Goal: Information Seeking & Learning: Learn about a topic

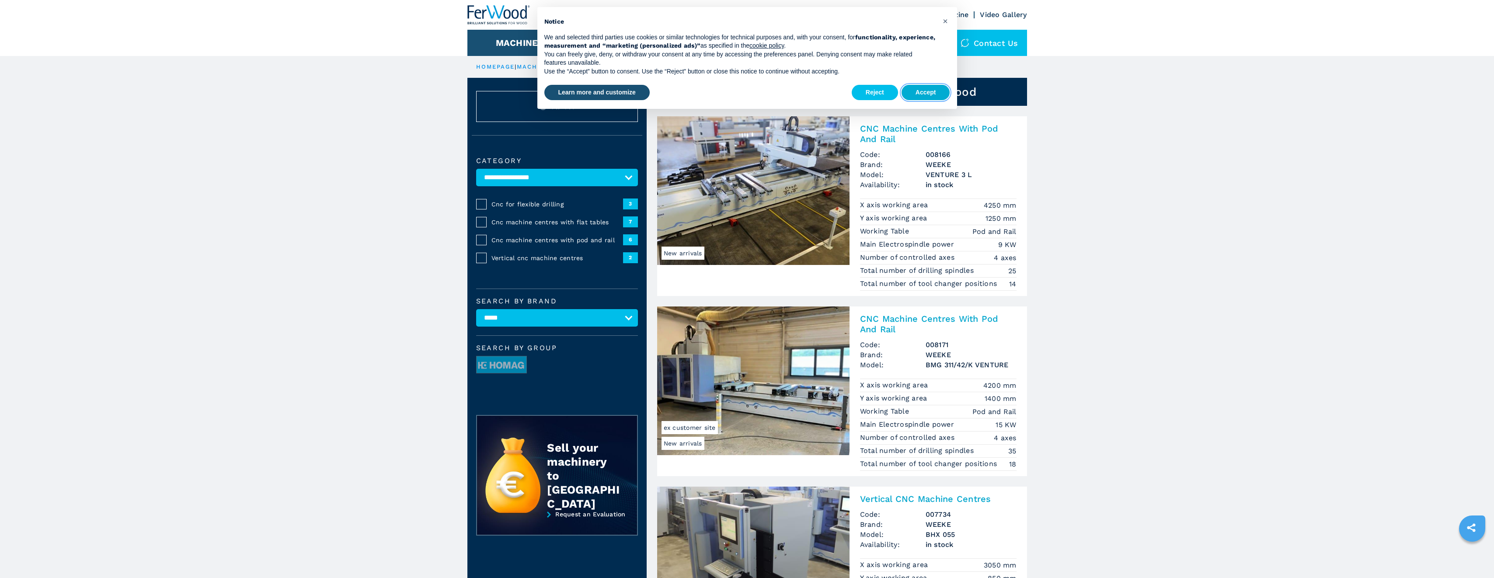
click at [921, 95] on button "Accept" at bounding box center [925, 93] width 49 height 16
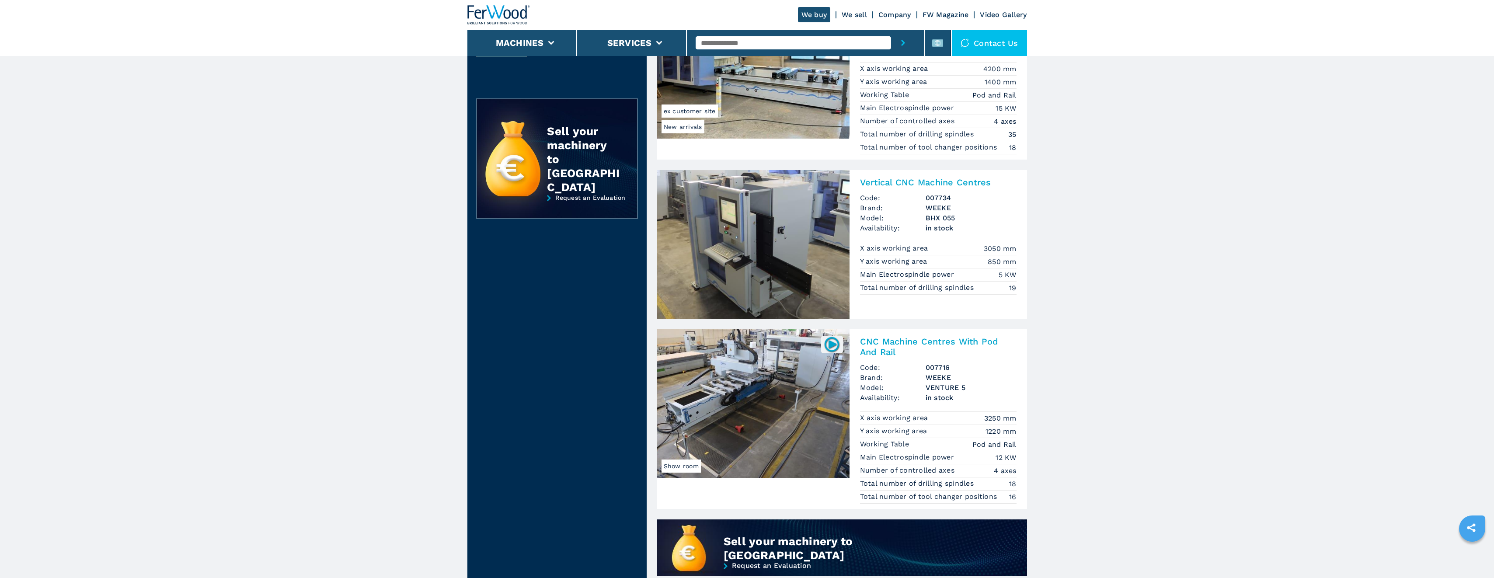
scroll to position [350, 0]
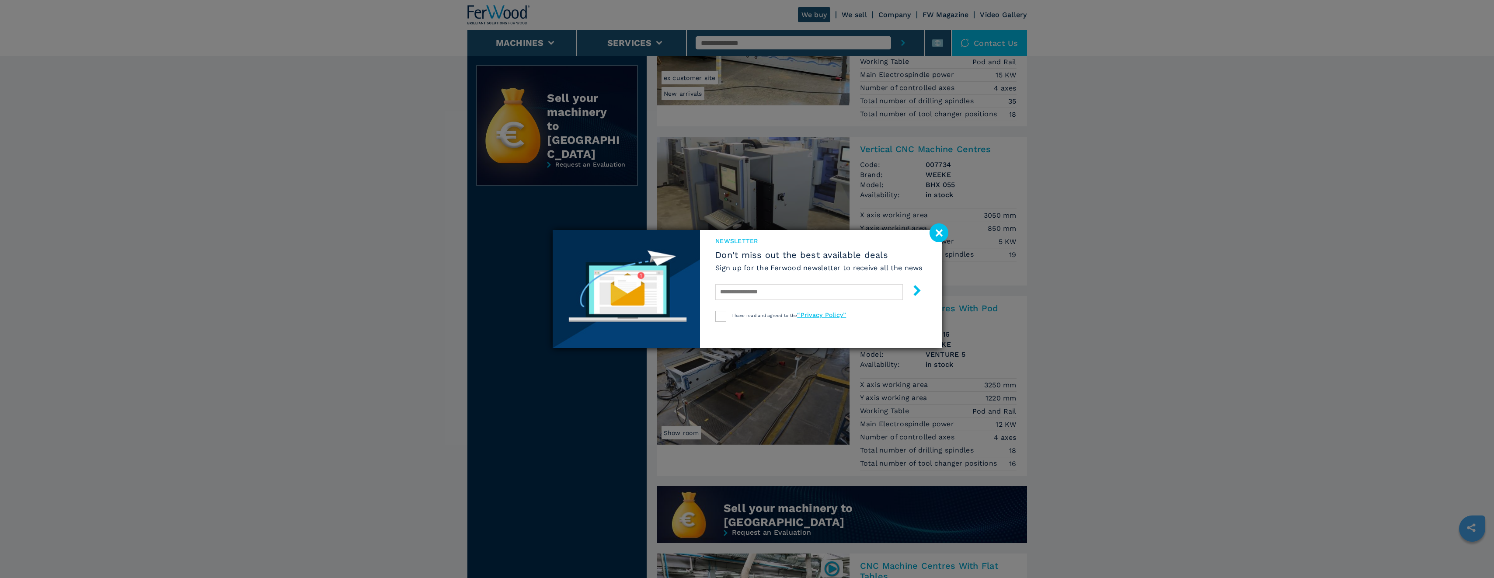
click at [935, 233] on image at bounding box center [938, 232] width 19 height 19
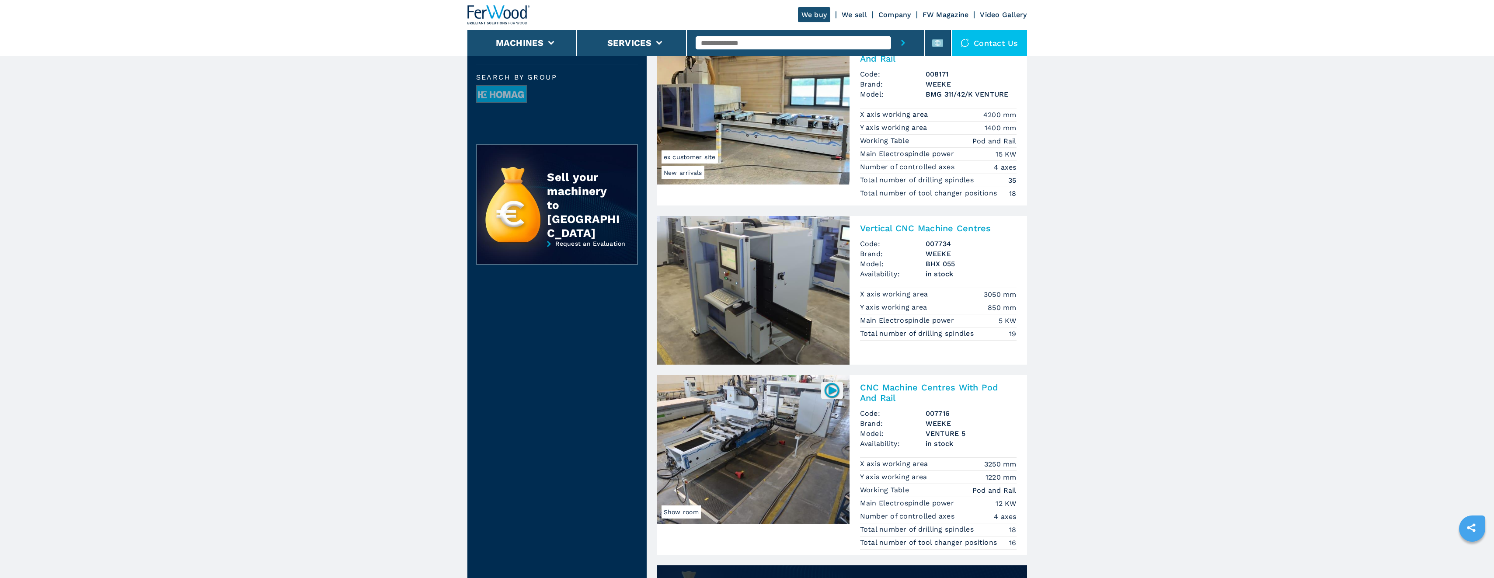
scroll to position [437, 0]
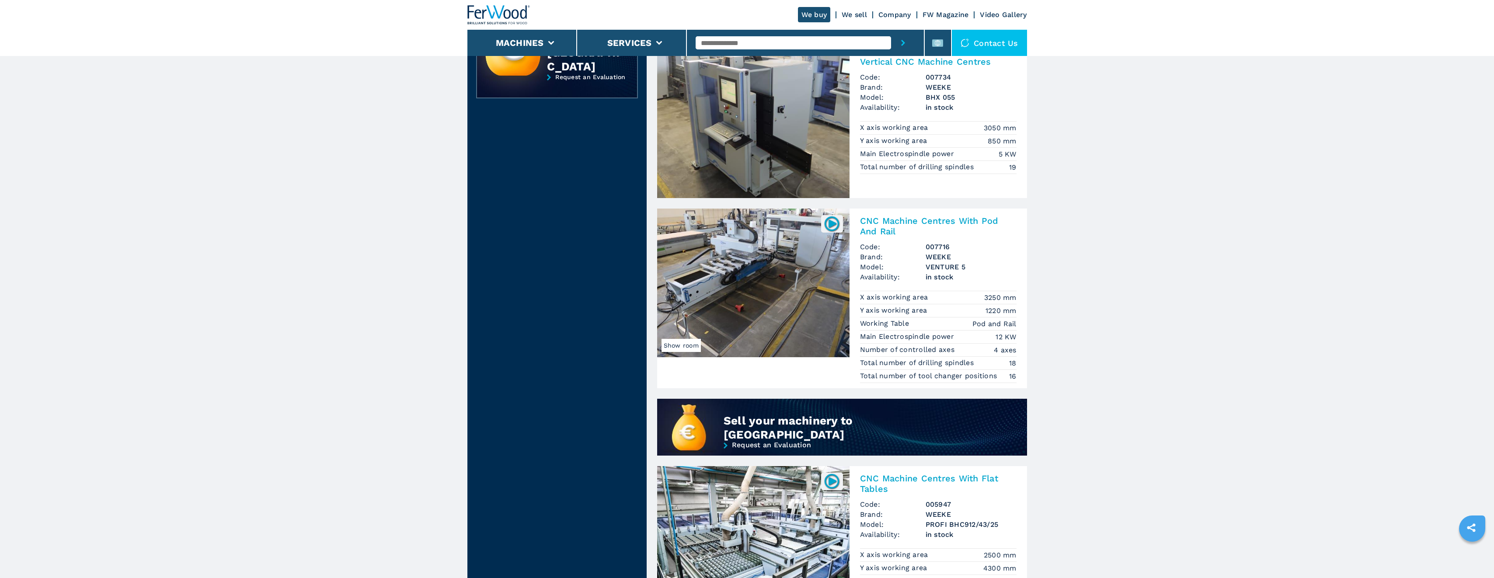
click at [949, 220] on h2 "CNC Machine Centres With Pod And Rail" at bounding box center [938, 226] width 156 height 21
click at [779, 293] on img at bounding box center [753, 283] width 192 height 149
click at [913, 220] on h2 "CNC Machine Centres With Pod And Rail" at bounding box center [938, 226] width 156 height 21
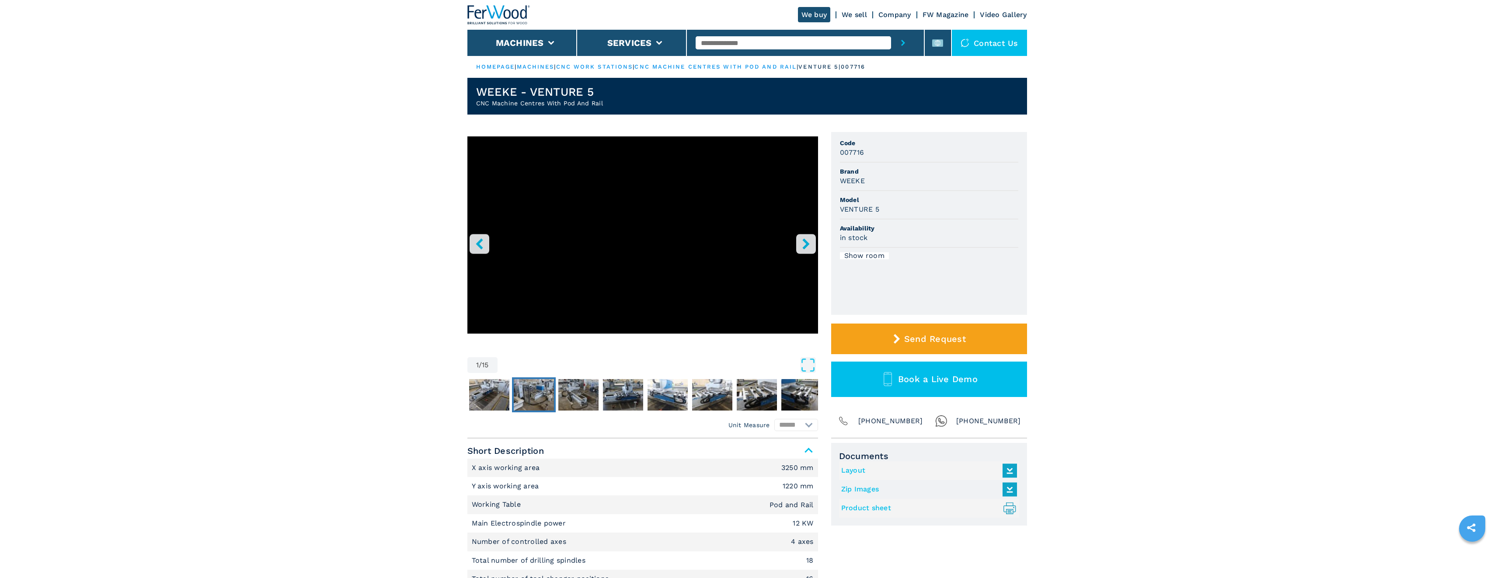
click at [535, 392] on img "Go to Slide 3" at bounding box center [534, 394] width 40 height 31
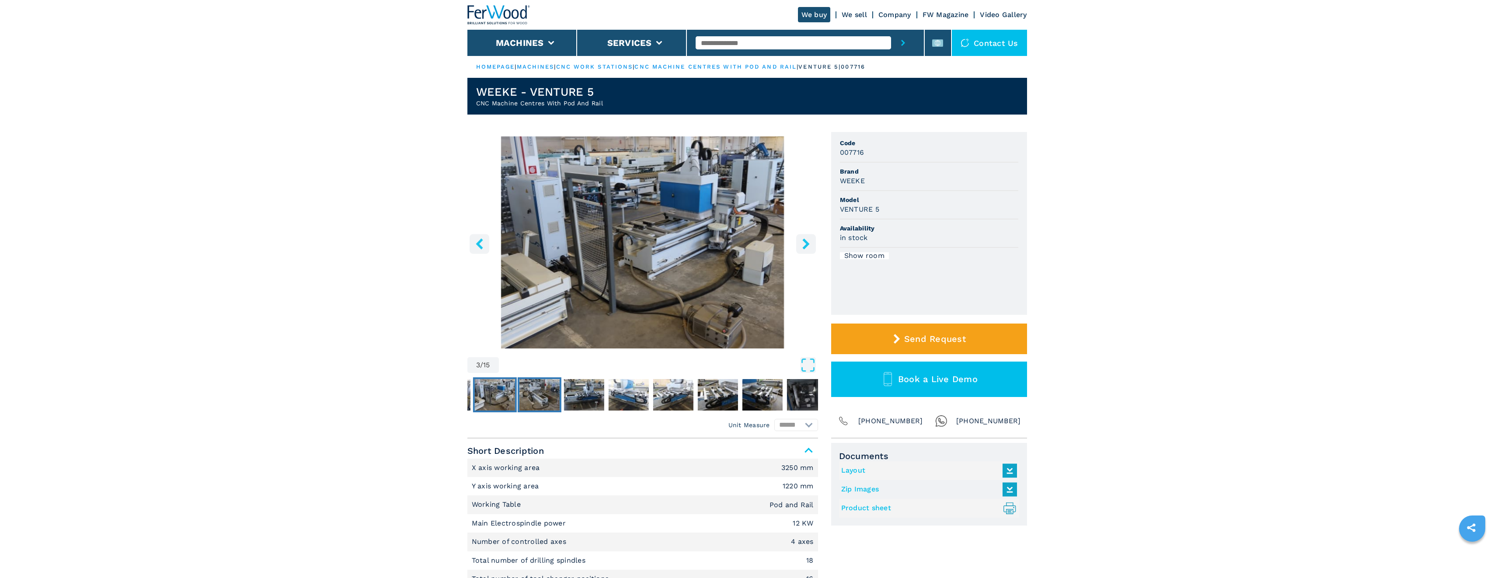
click at [549, 391] on img "Go to Slide 4" at bounding box center [539, 394] width 40 height 31
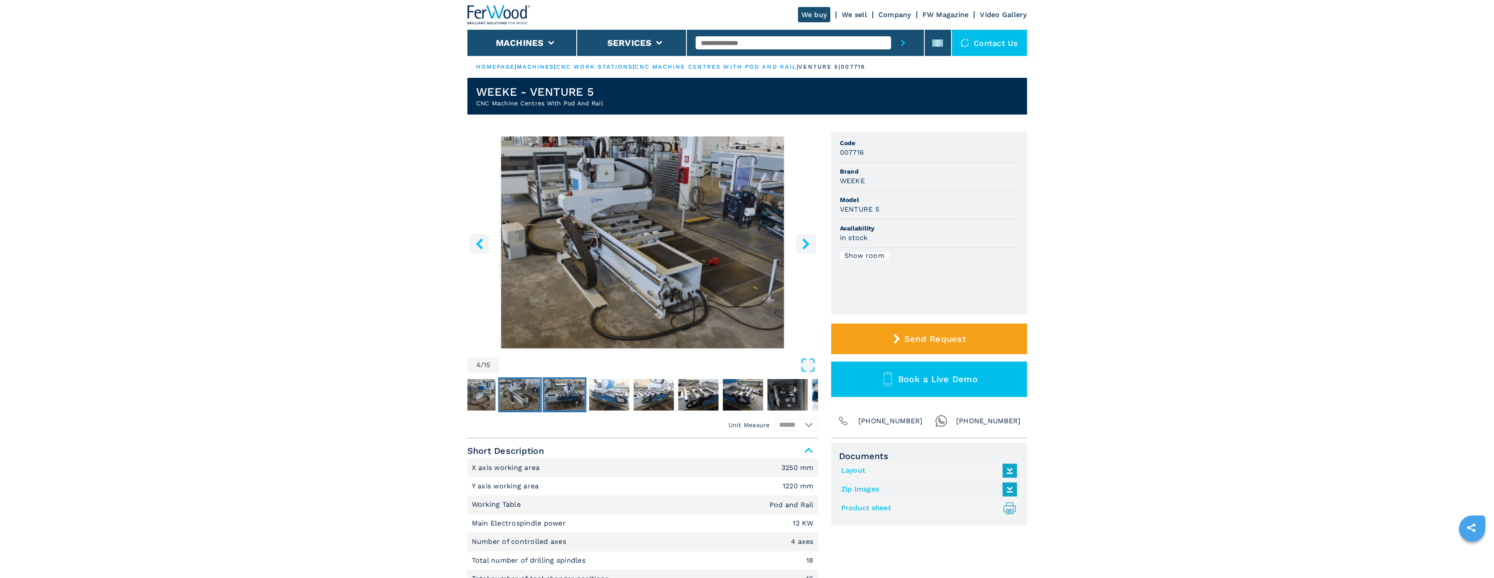
click at [567, 392] on img "Go to Slide 5" at bounding box center [564, 394] width 40 height 31
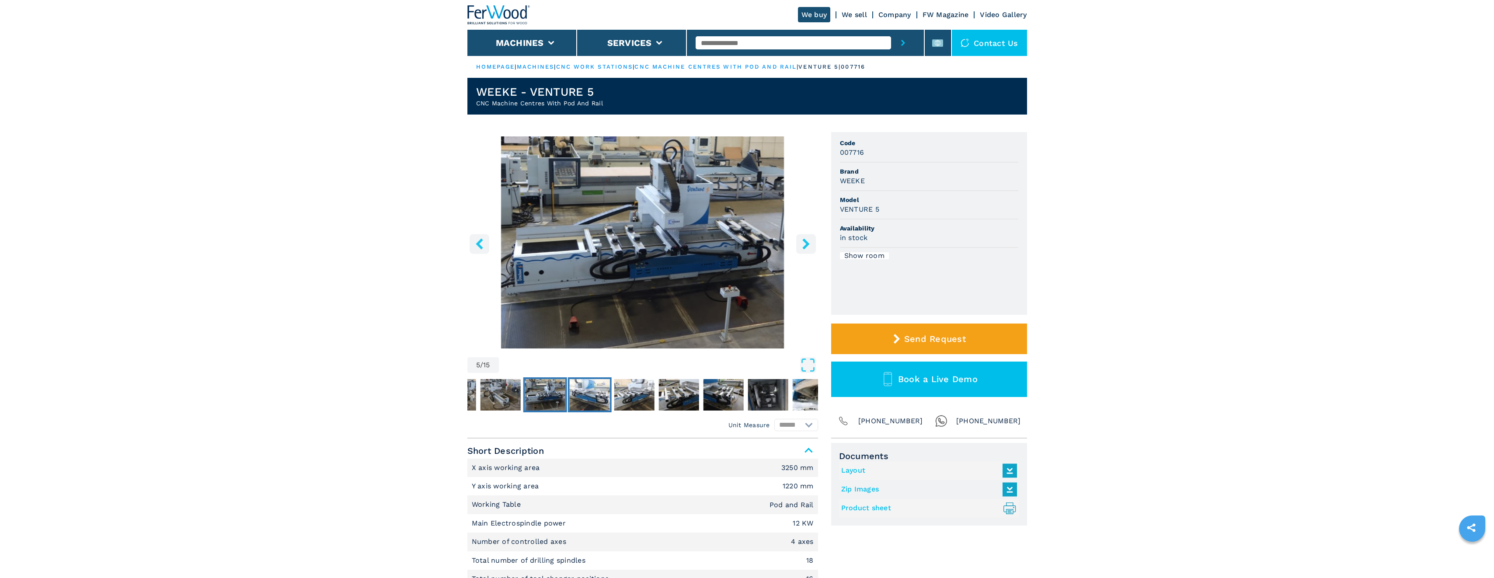
click at [594, 392] on img "Go to Slide 6" at bounding box center [589, 394] width 40 height 31
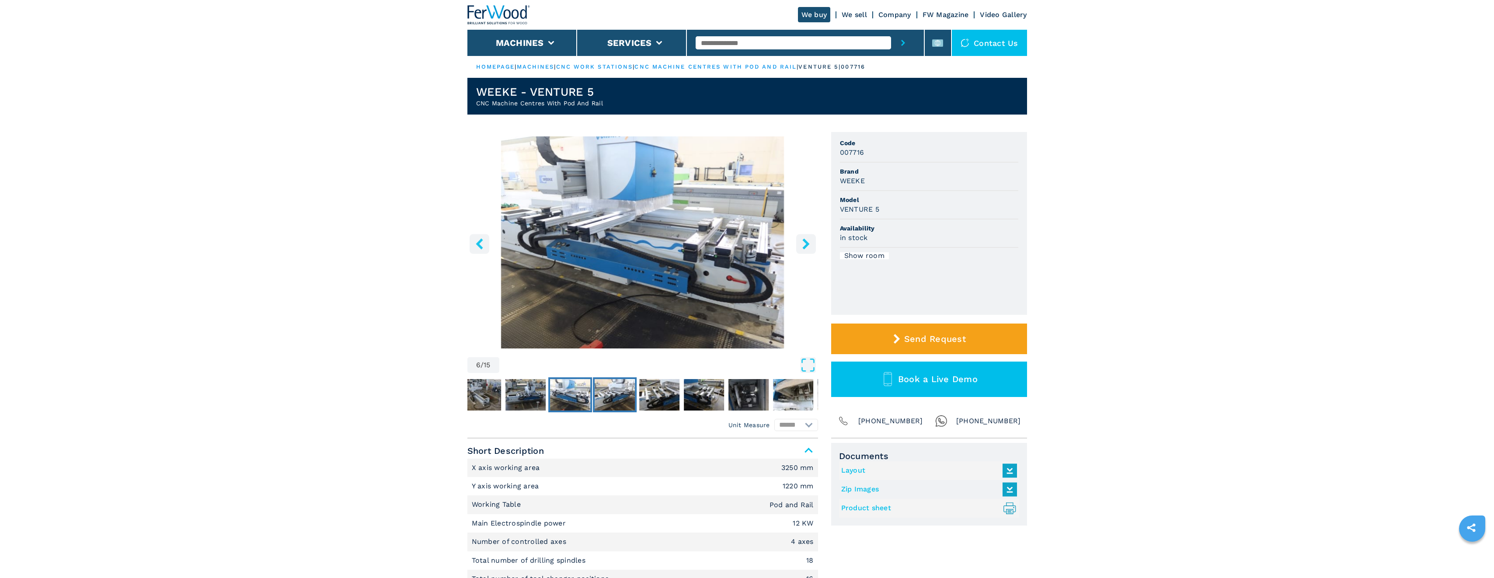
click at [615, 392] on img "Go to Slide 7" at bounding box center [615, 394] width 40 height 31
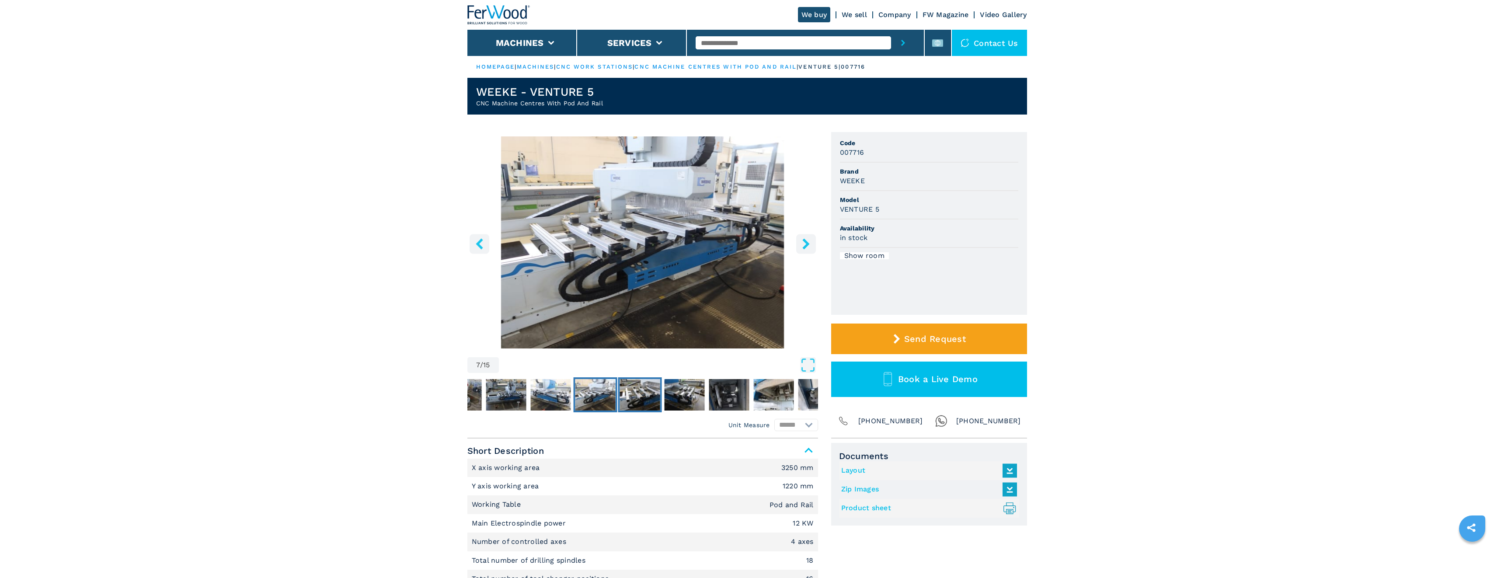
click at [633, 392] on img "Go to Slide 8" at bounding box center [639, 394] width 40 height 31
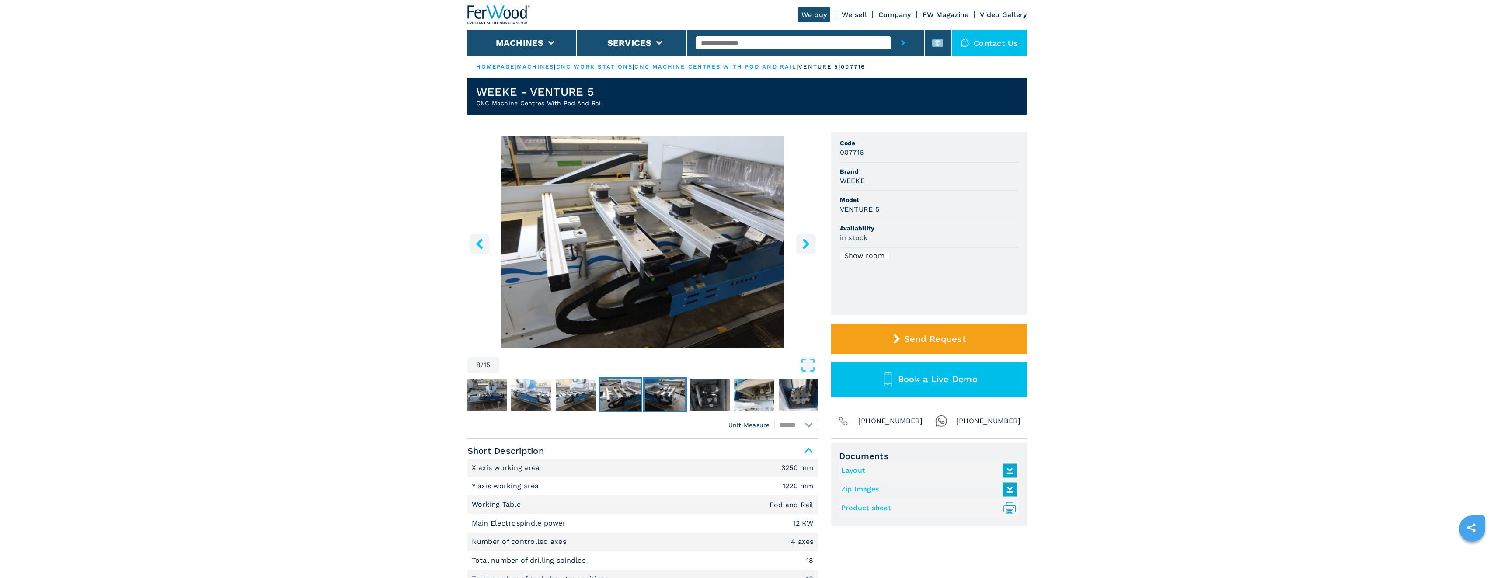
click at [660, 392] on img "Go to Slide 9" at bounding box center [665, 394] width 40 height 31
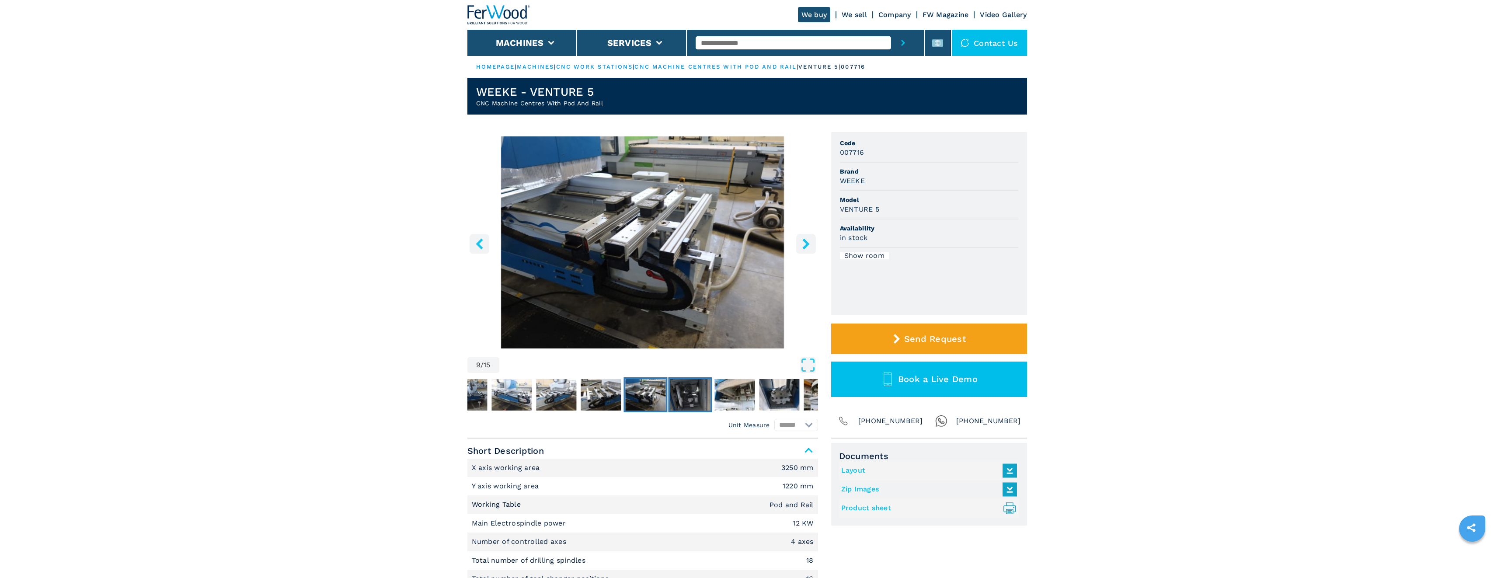
click at [681, 392] on img "Go to Slide 10" at bounding box center [690, 394] width 40 height 31
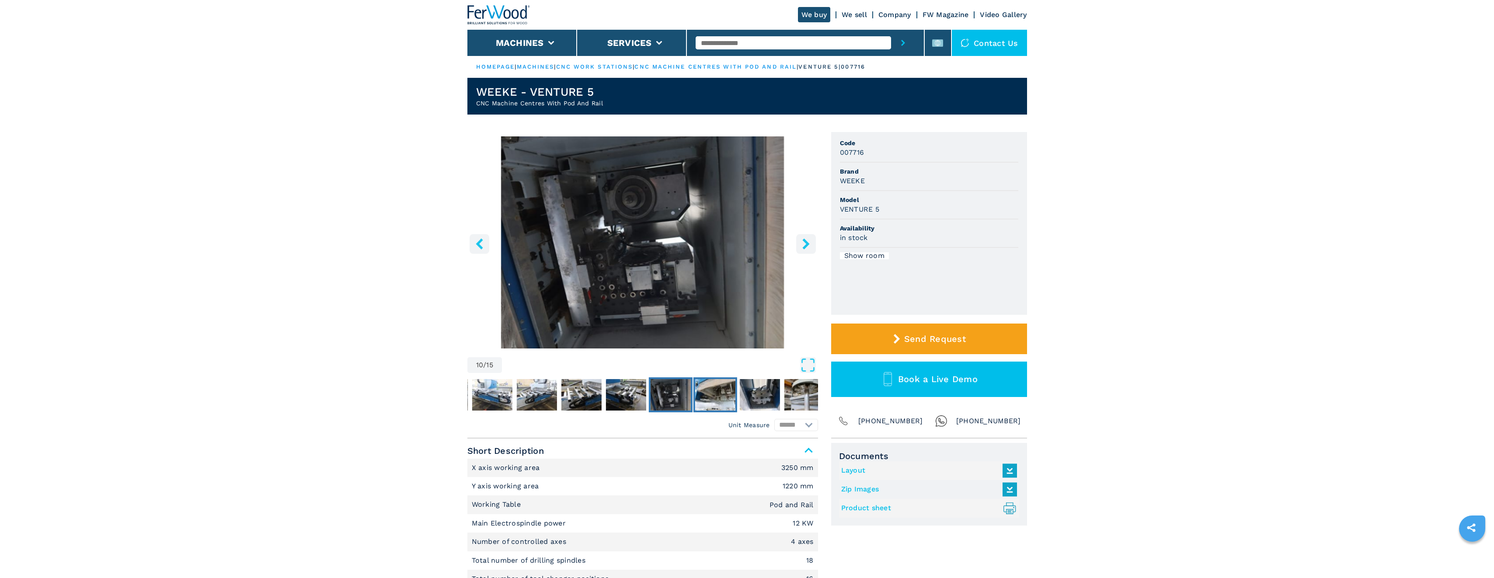
click at [706, 393] on img "Go to Slide 11" at bounding box center [715, 394] width 40 height 31
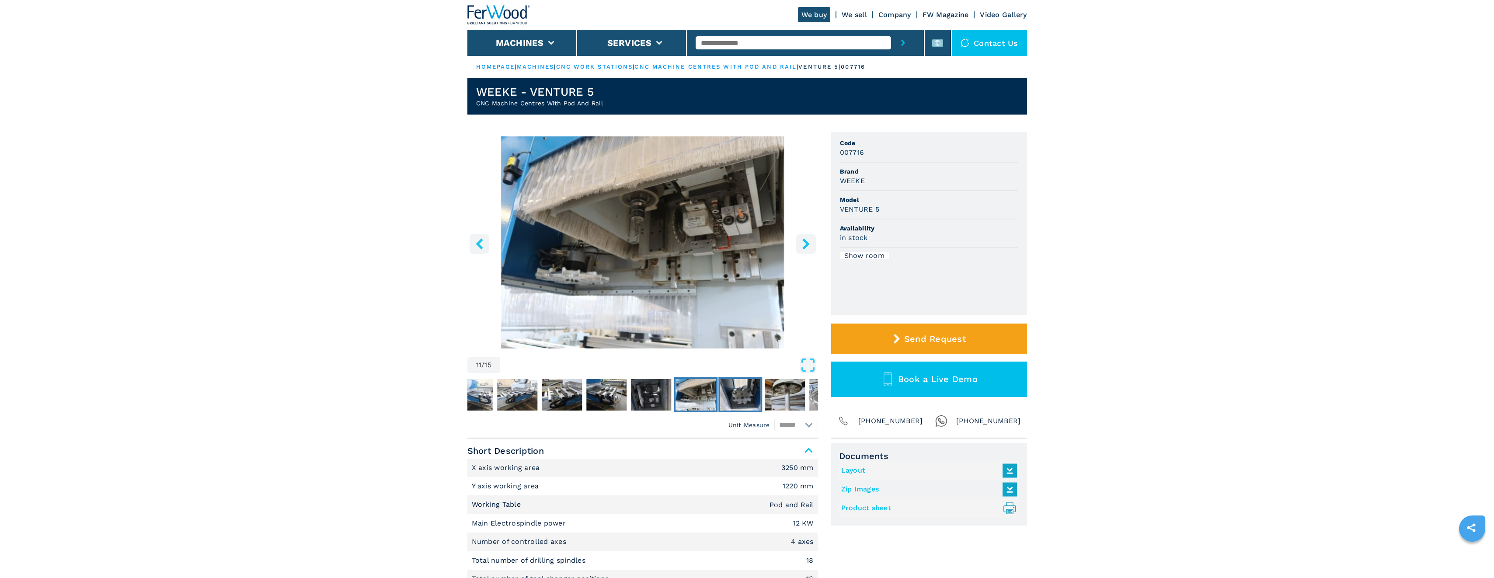
click at [730, 395] on img "Go to Slide 12" at bounding box center [740, 394] width 40 height 31
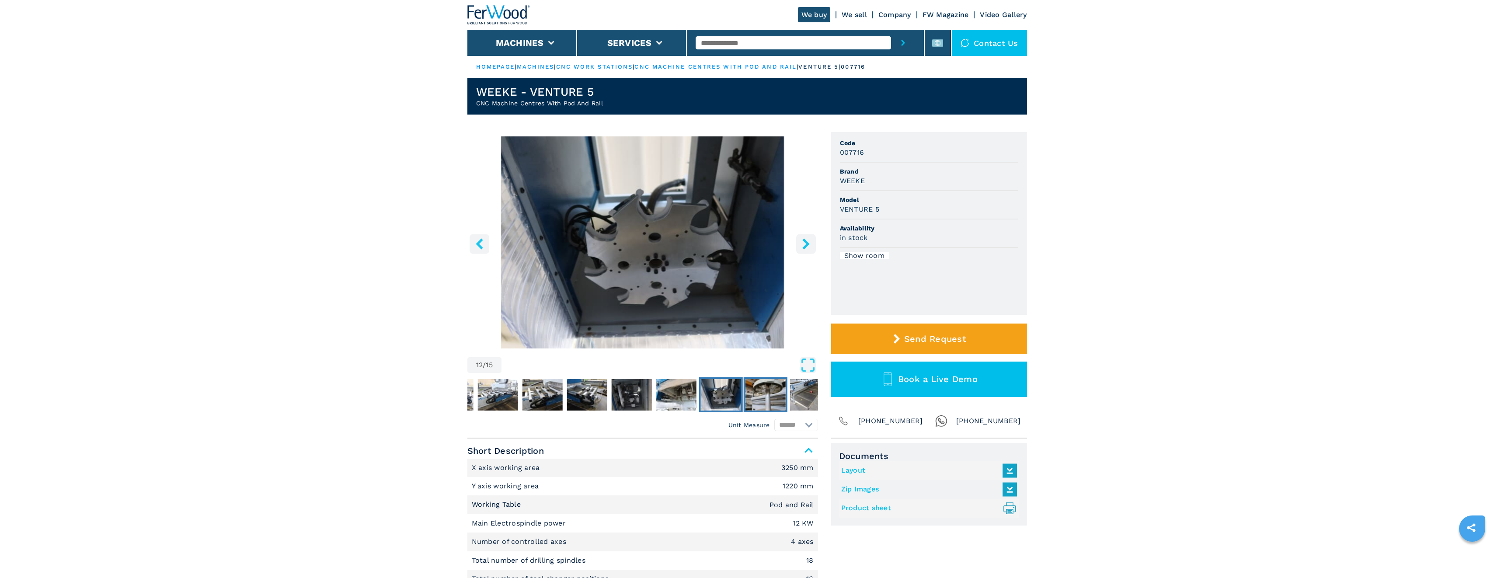
click at [764, 395] on img "Go to Slide 13" at bounding box center [765, 394] width 40 height 31
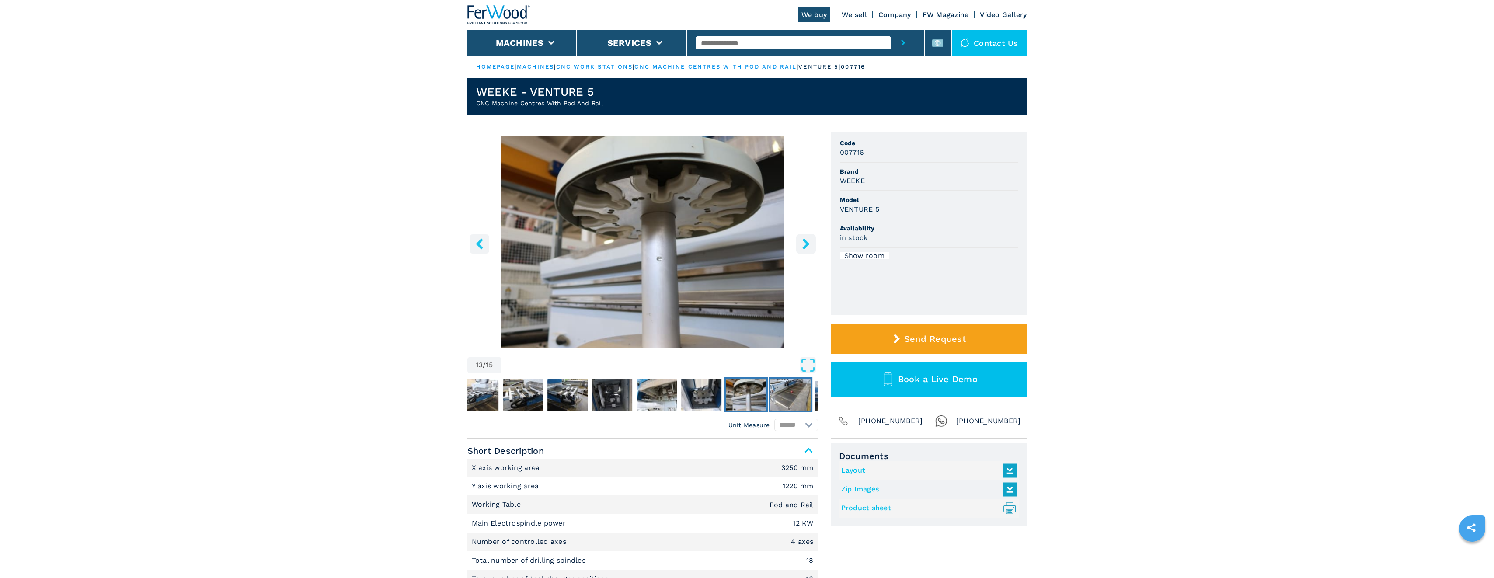
drag, startPoint x: 769, startPoint y: 395, endPoint x: 716, endPoint y: 396, distance: 52.9
click at [584, 396] on nav "Thumbnail Navigation" at bounding box center [408, 394] width 351 height 35
click at [777, 395] on img "Go to Slide 14" at bounding box center [790, 394] width 40 height 31
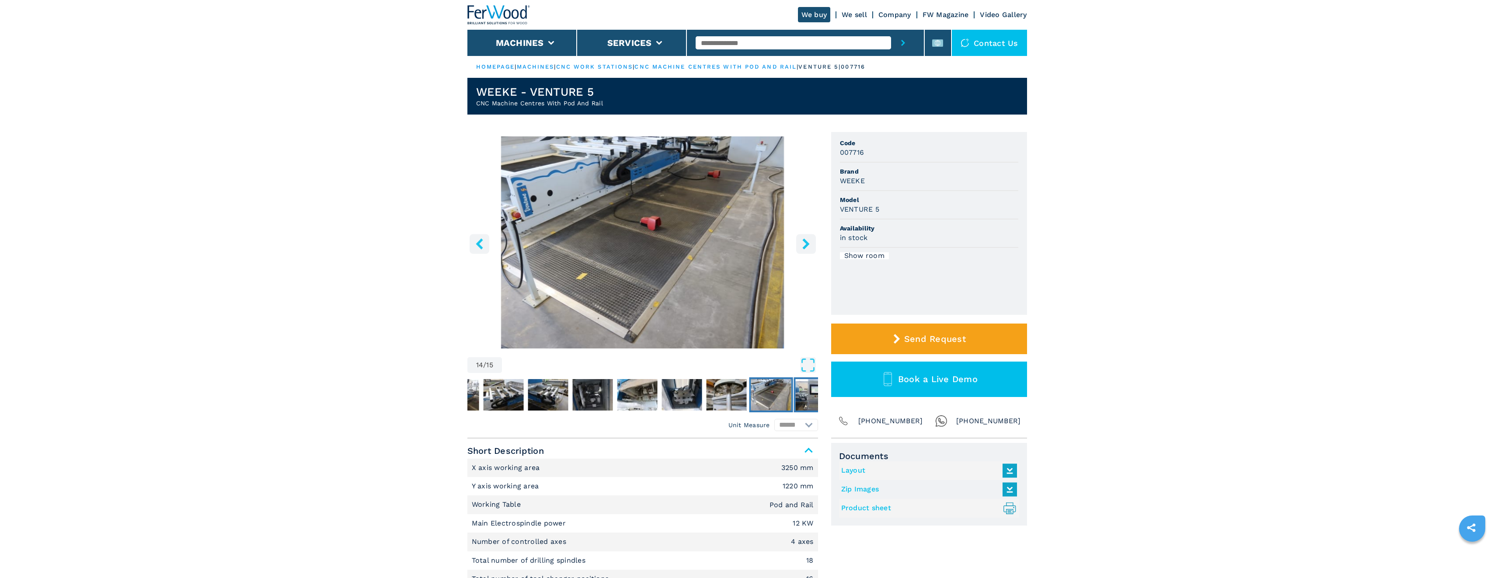
click at [808, 393] on img "Go to Slide 15" at bounding box center [815, 394] width 40 height 31
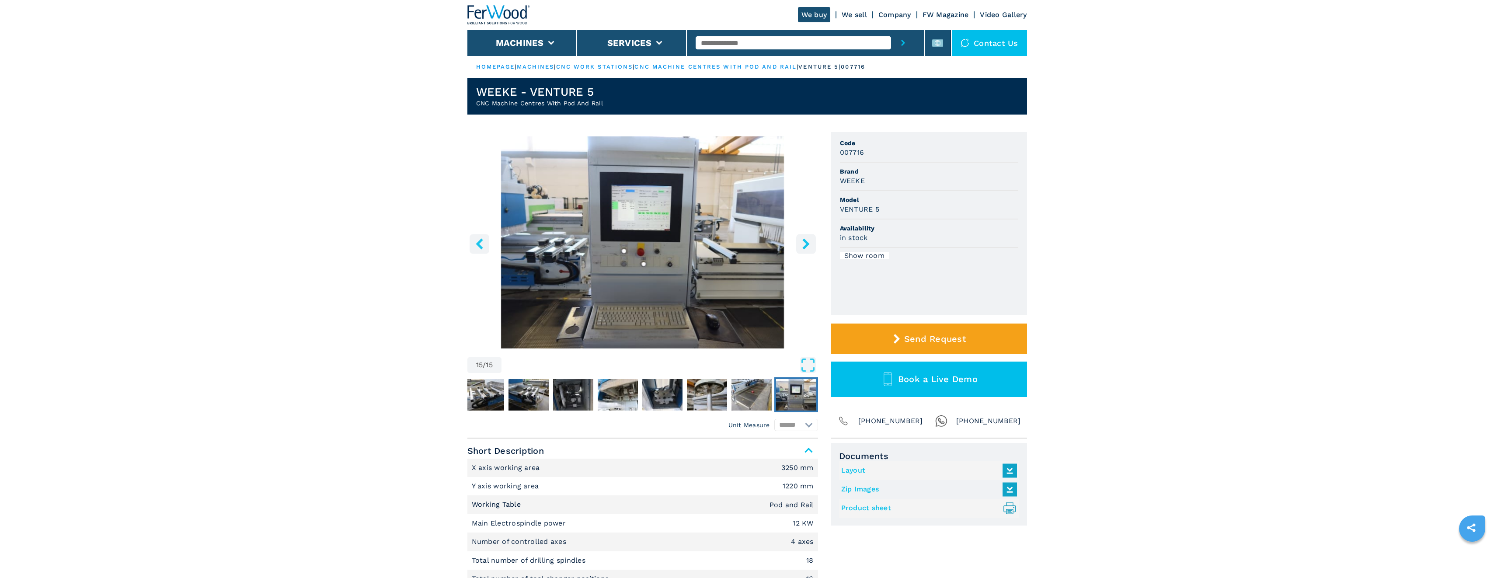
click at [810, 248] on icon "right-button" at bounding box center [805, 243] width 11 height 11
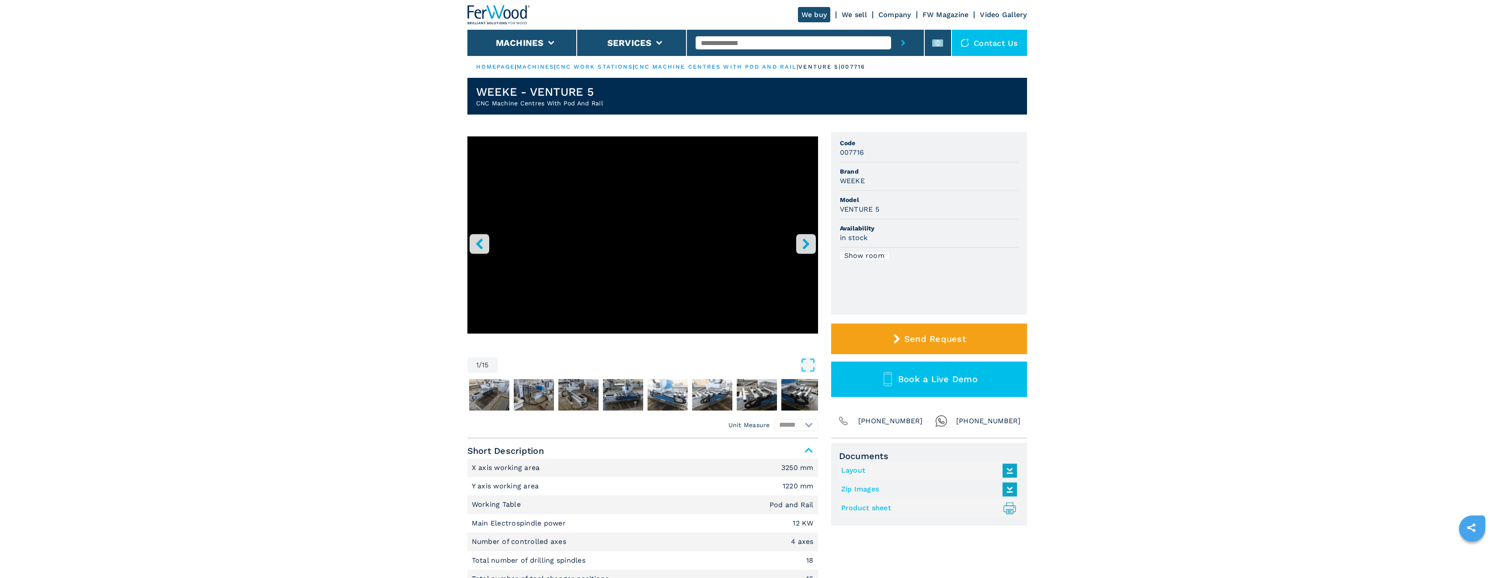
click at [810, 248] on icon "right-button" at bounding box center [805, 243] width 11 height 11
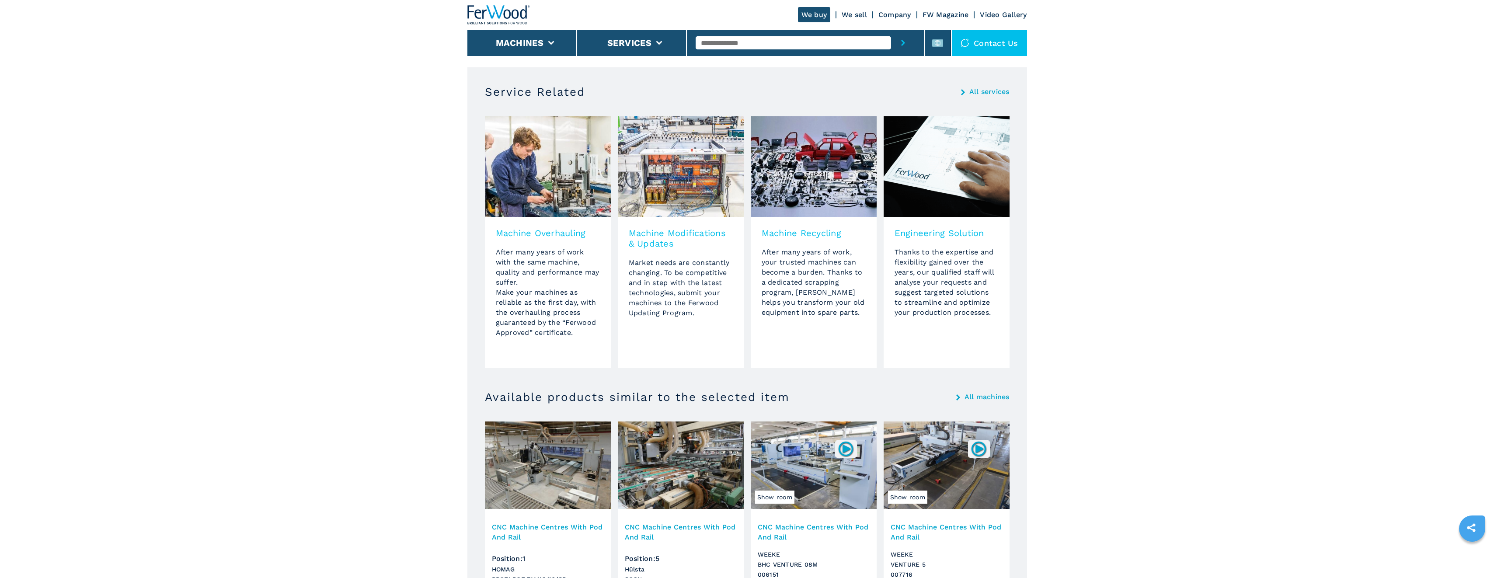
scroll to position [549, 0]
